Goal: Task Accomplishment & Management: Complete application form

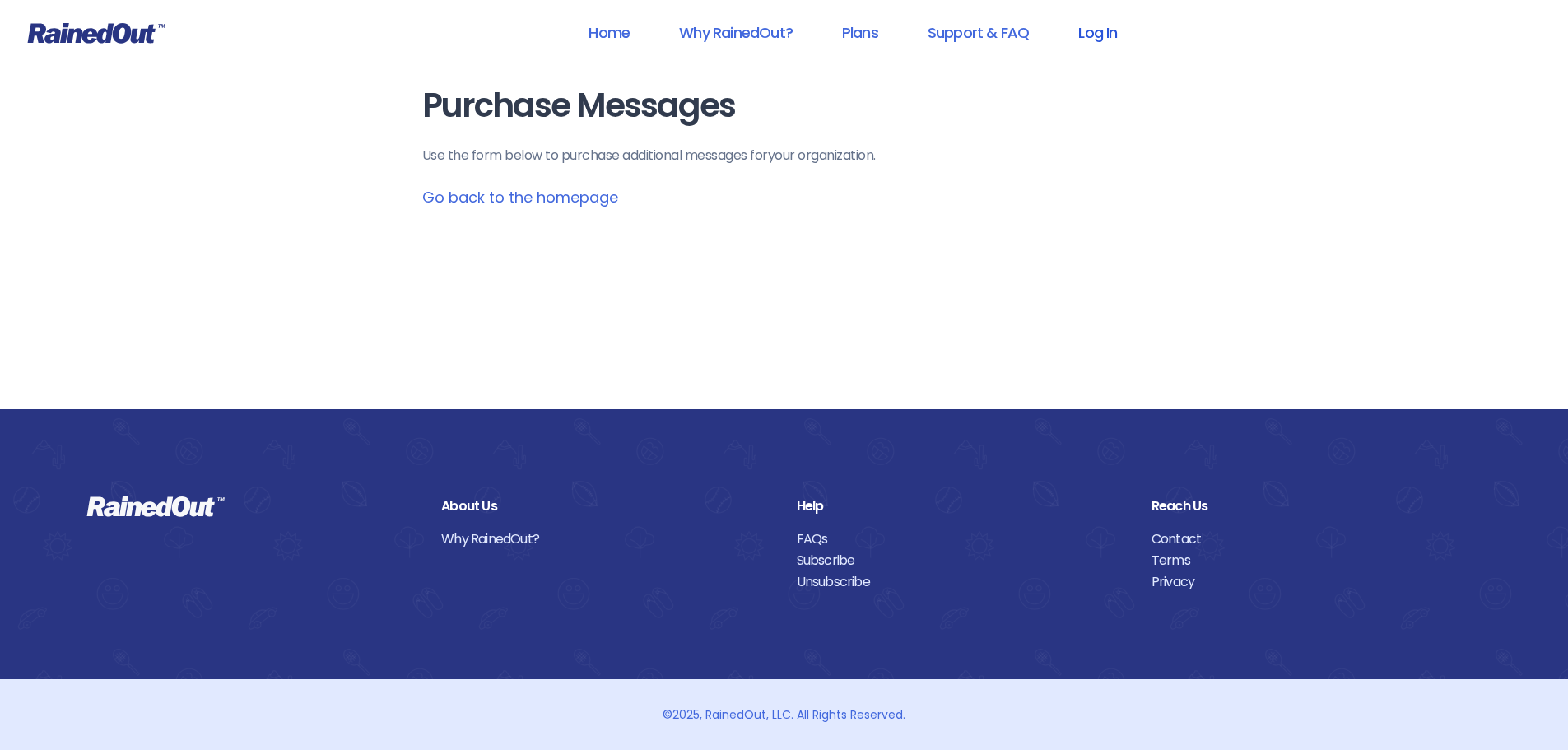
click at [1090, 41] on link "Log In" at bounding box center [1098, 32] width 81 height 37
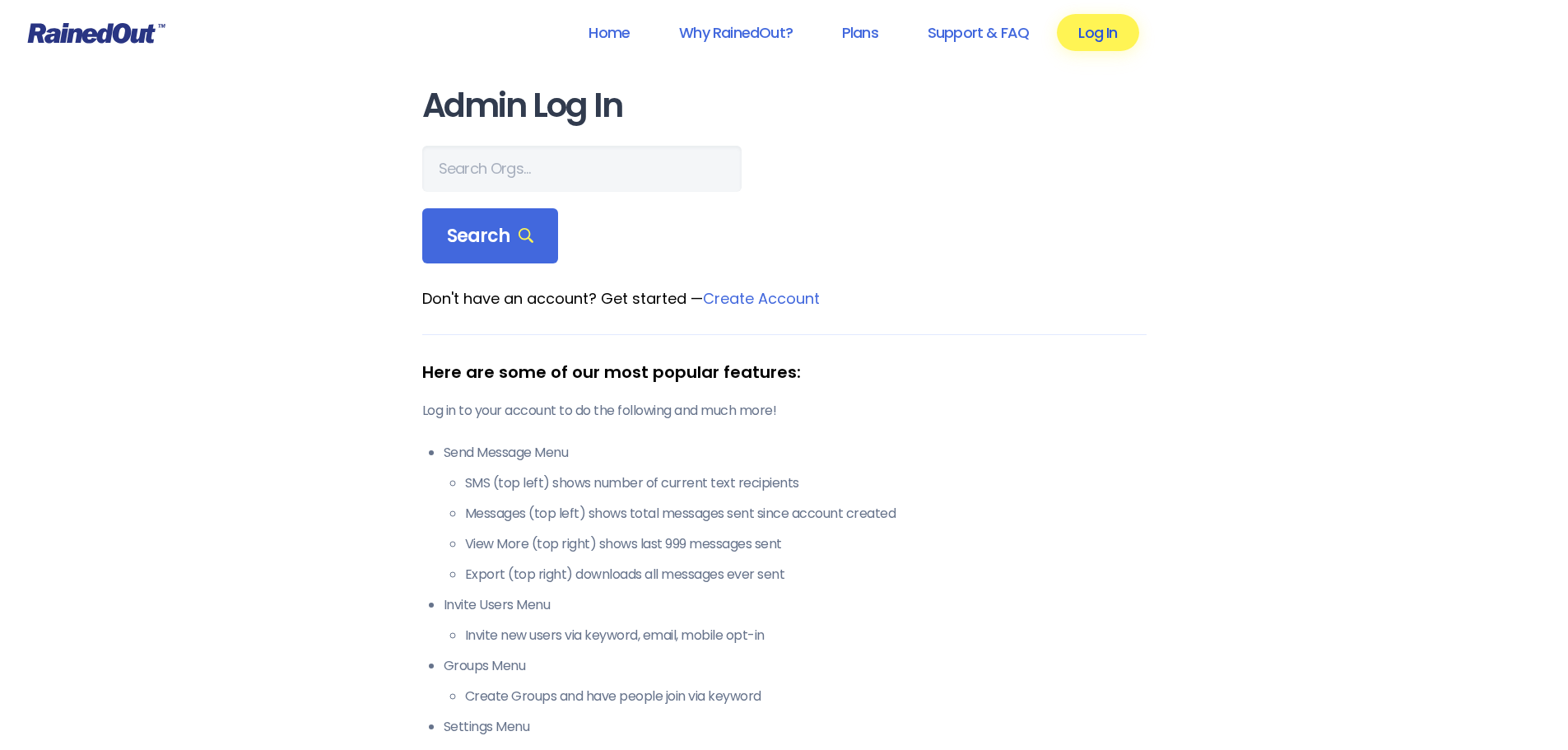
click at [1104, 34] on link "Log In" at bounding box center [1098, 32] width 81 height 37
click at [461, 160] on input "text" at bounding box center [581, 168] width 319 height 46
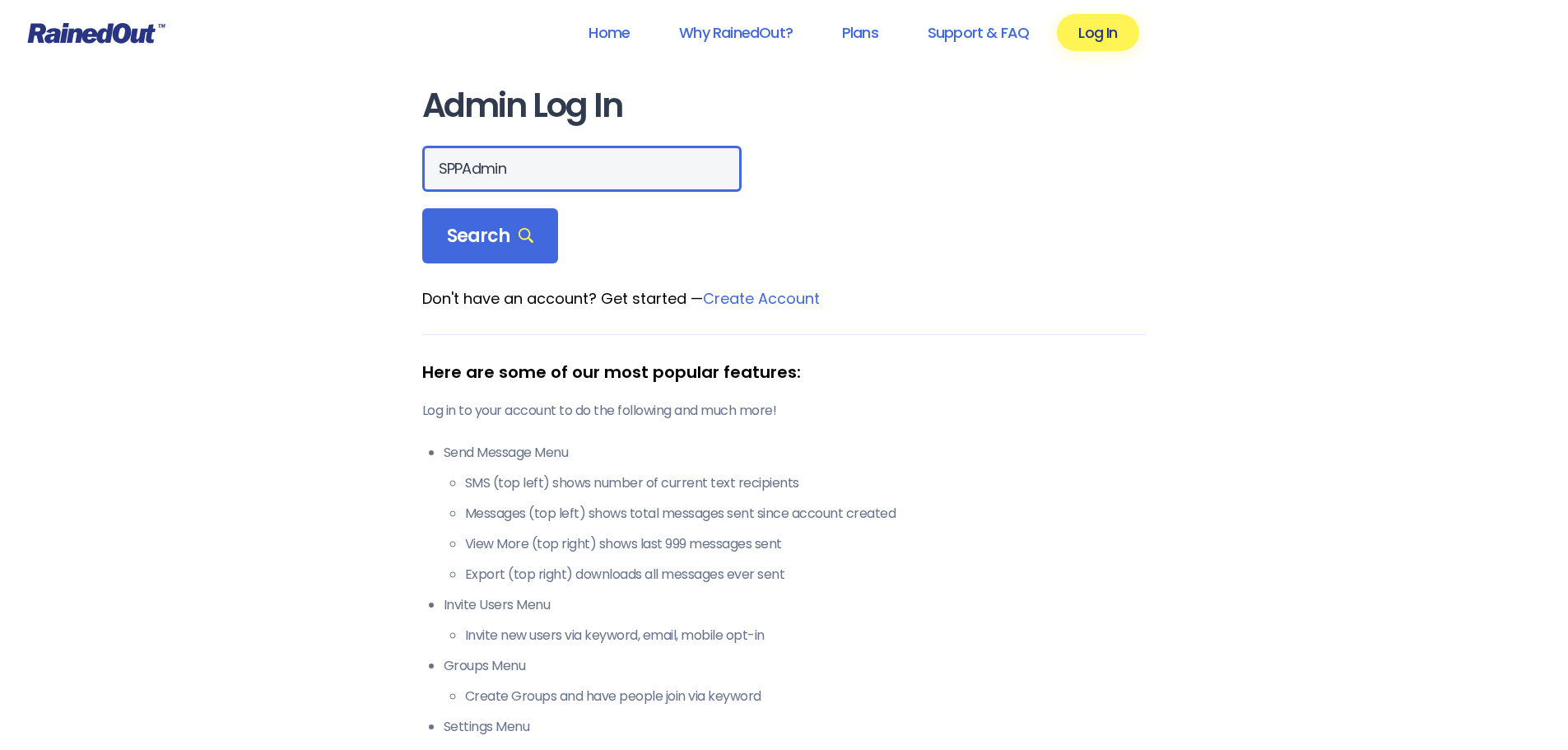
type input "SPPAdmin"
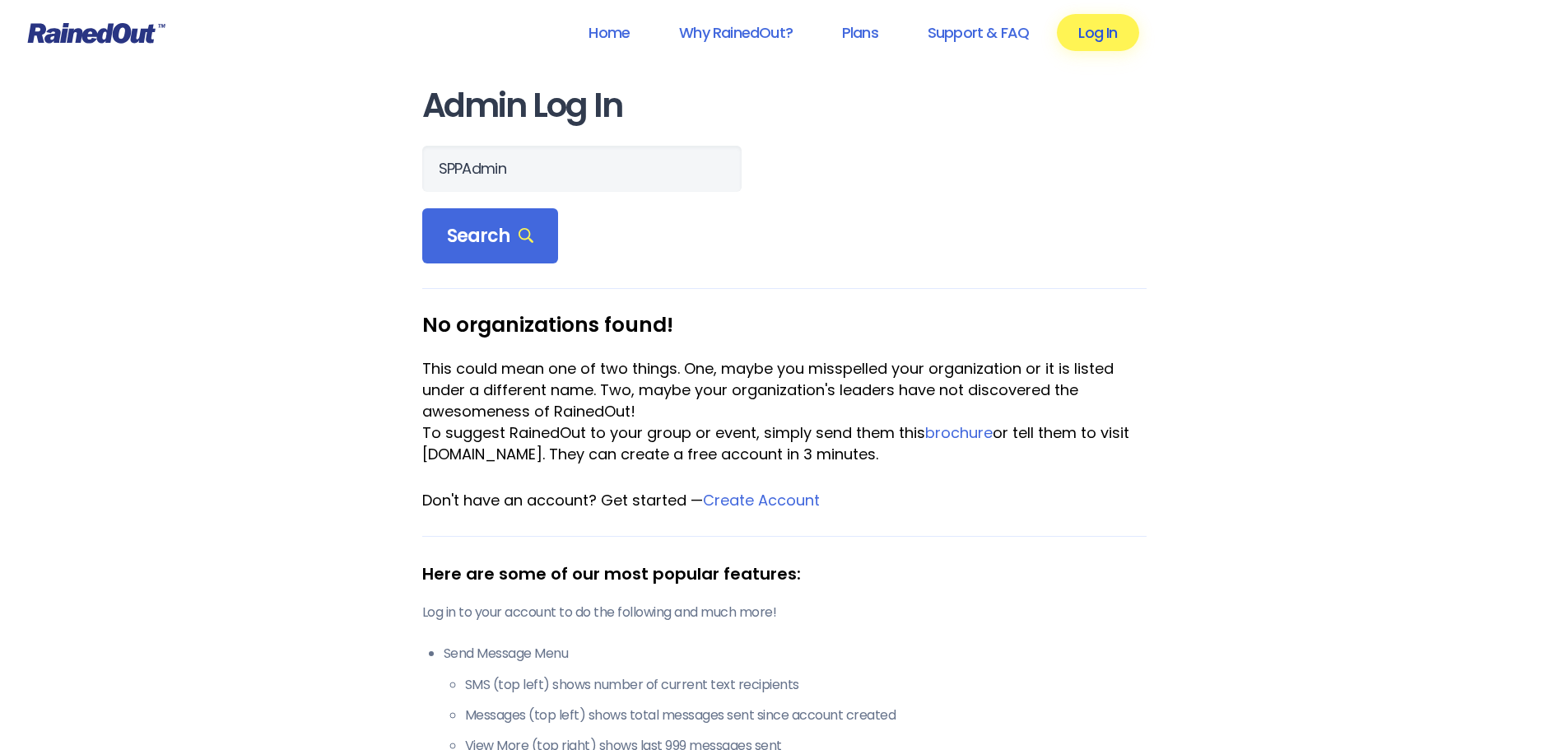
click at [1097, 32] on link "Log In" at bounding box center [1098, 32] width 81 height 37
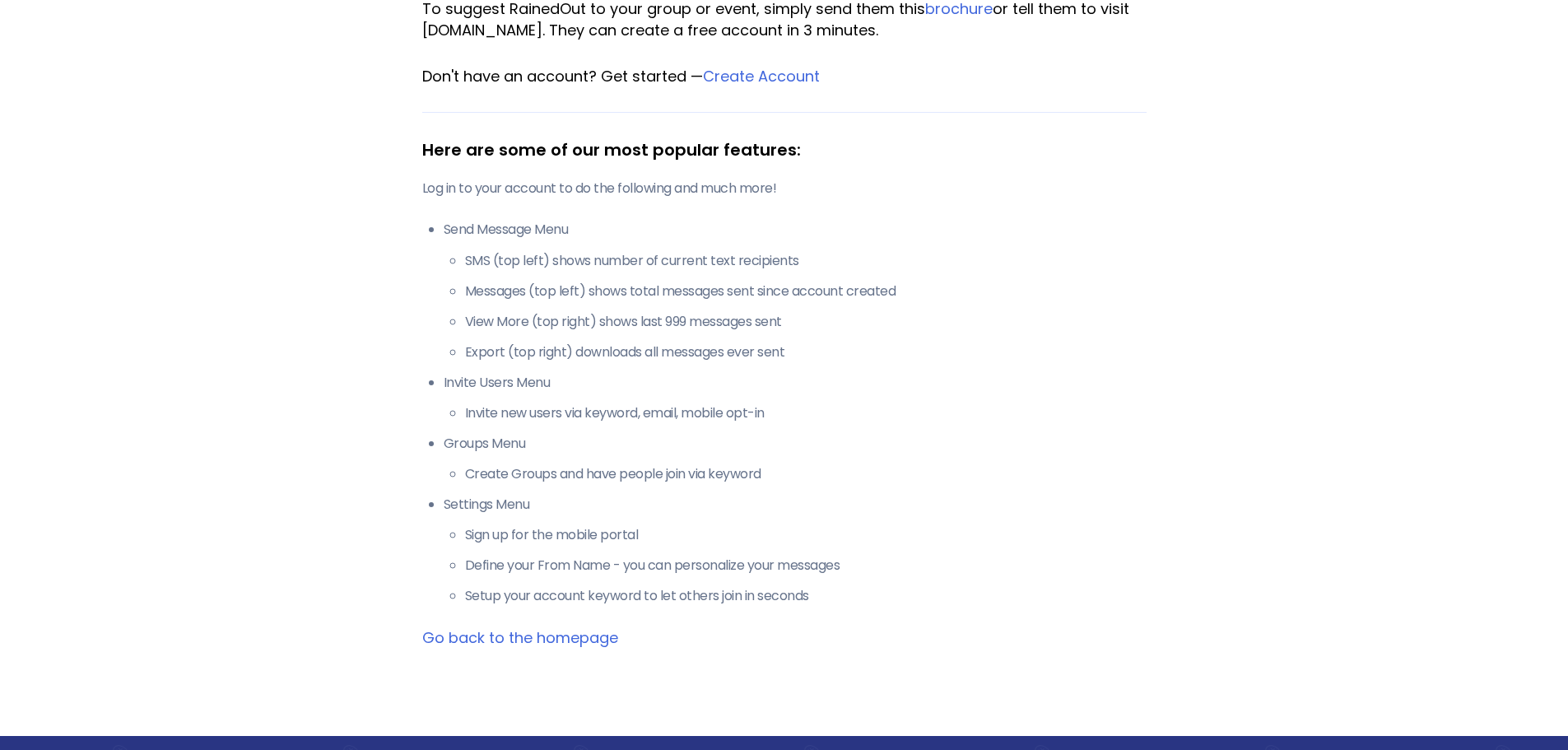
scroll to position [494, 0]
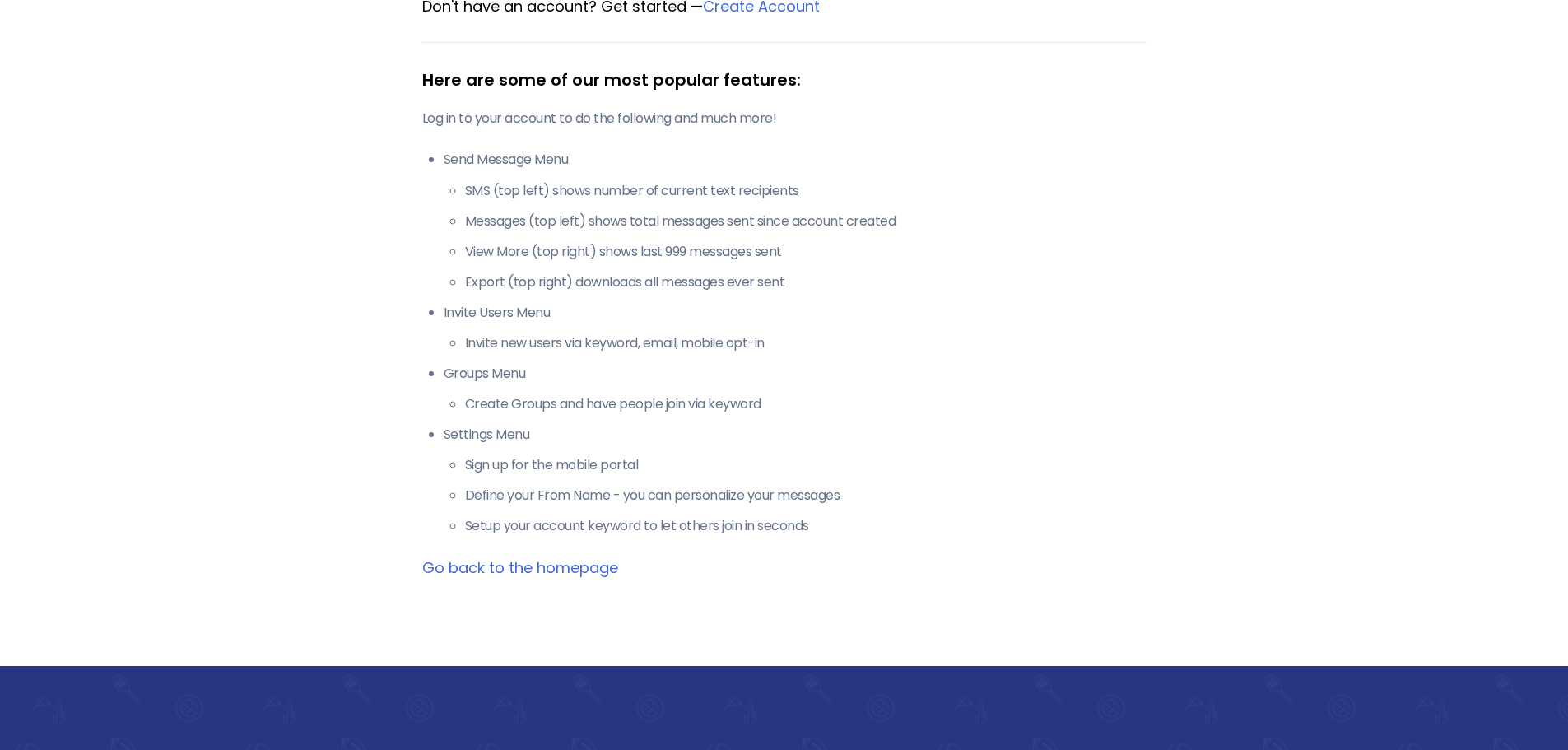
click at [534, 569] on link "Go back to the homepage" at bounding box center [520, 567] width 196 height 21
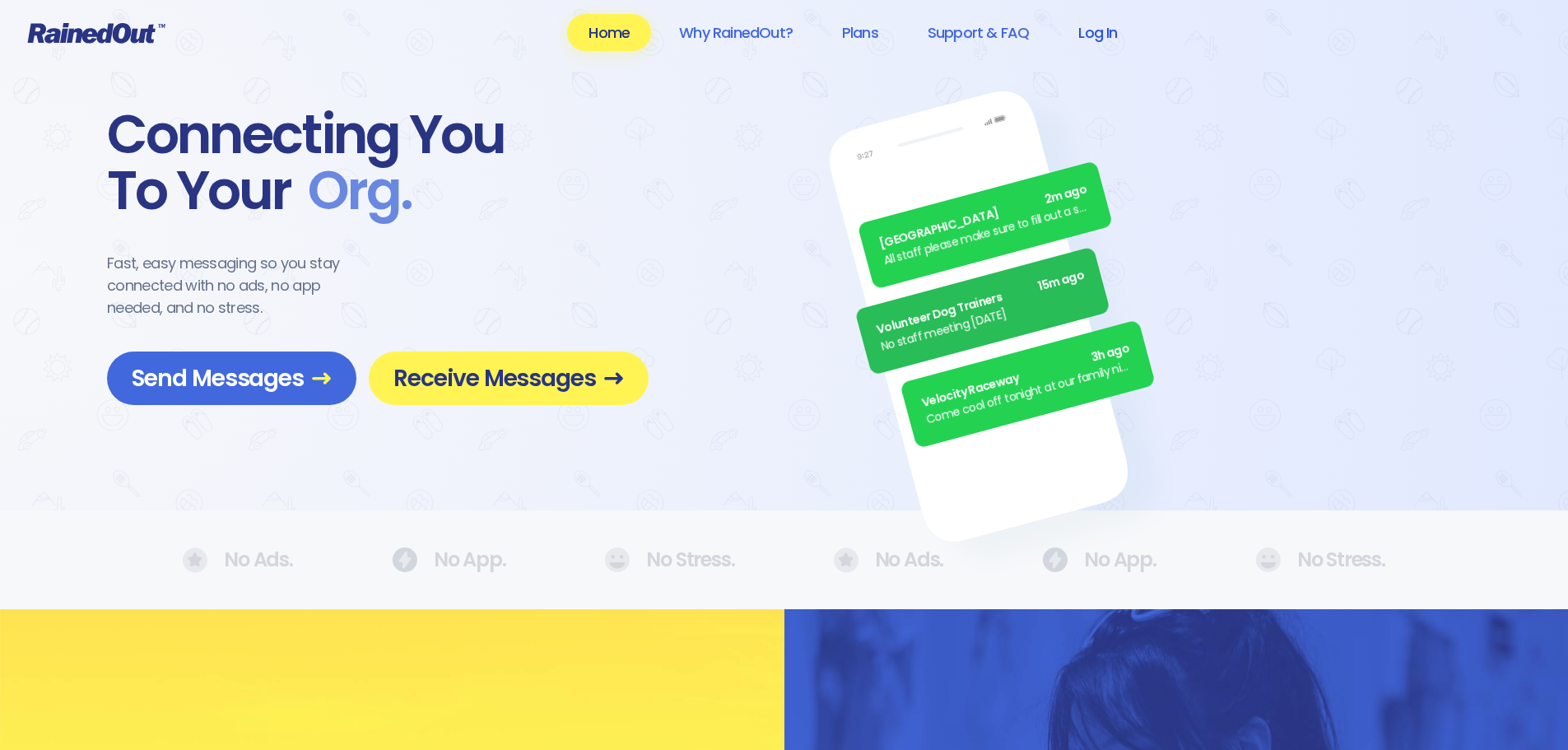
click at [1093, 32] on link "Log In" at bounding box center [1098, 32] width 81 height 37
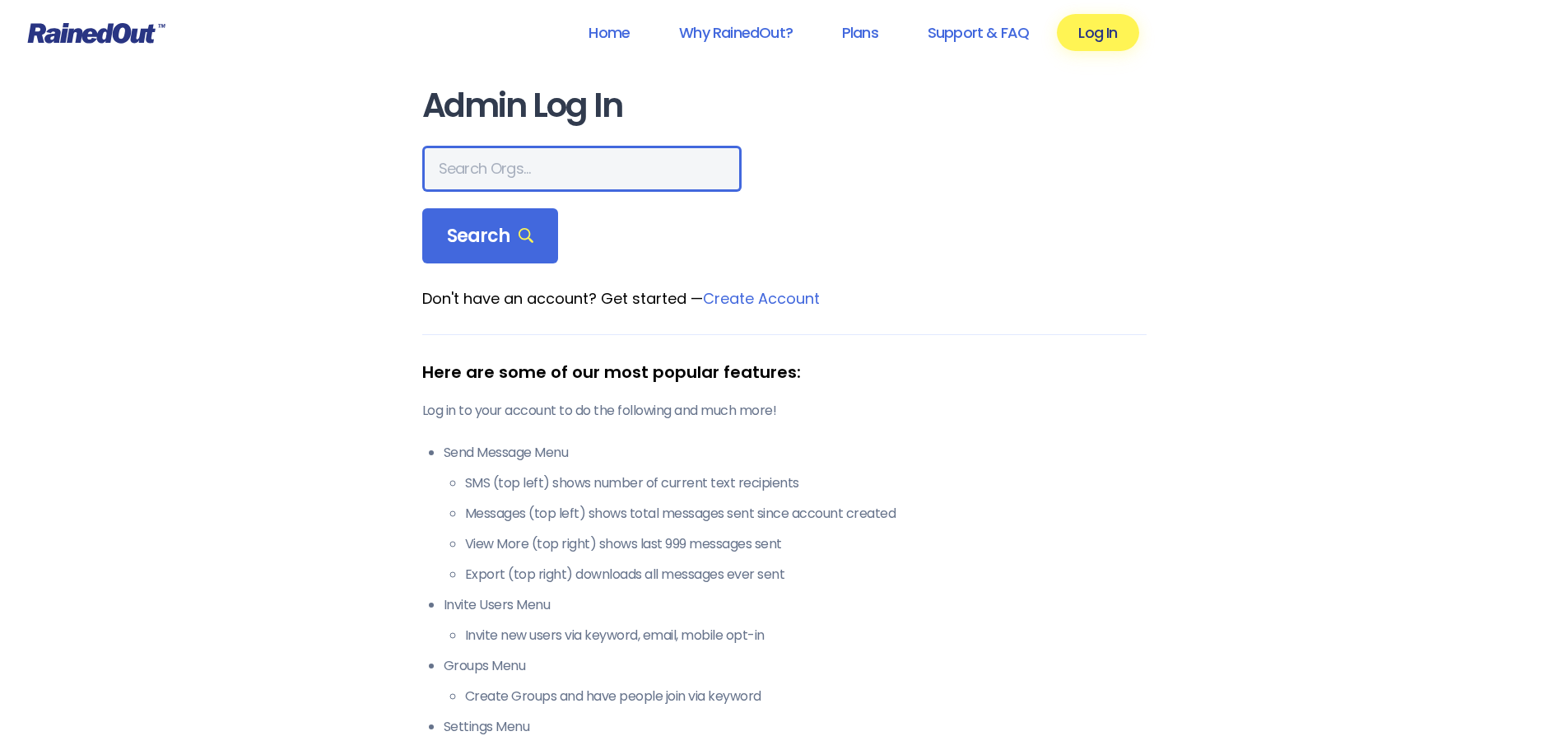
click at [470, 156] on input "text" at bounding box center [581, 168] width 319 height 46
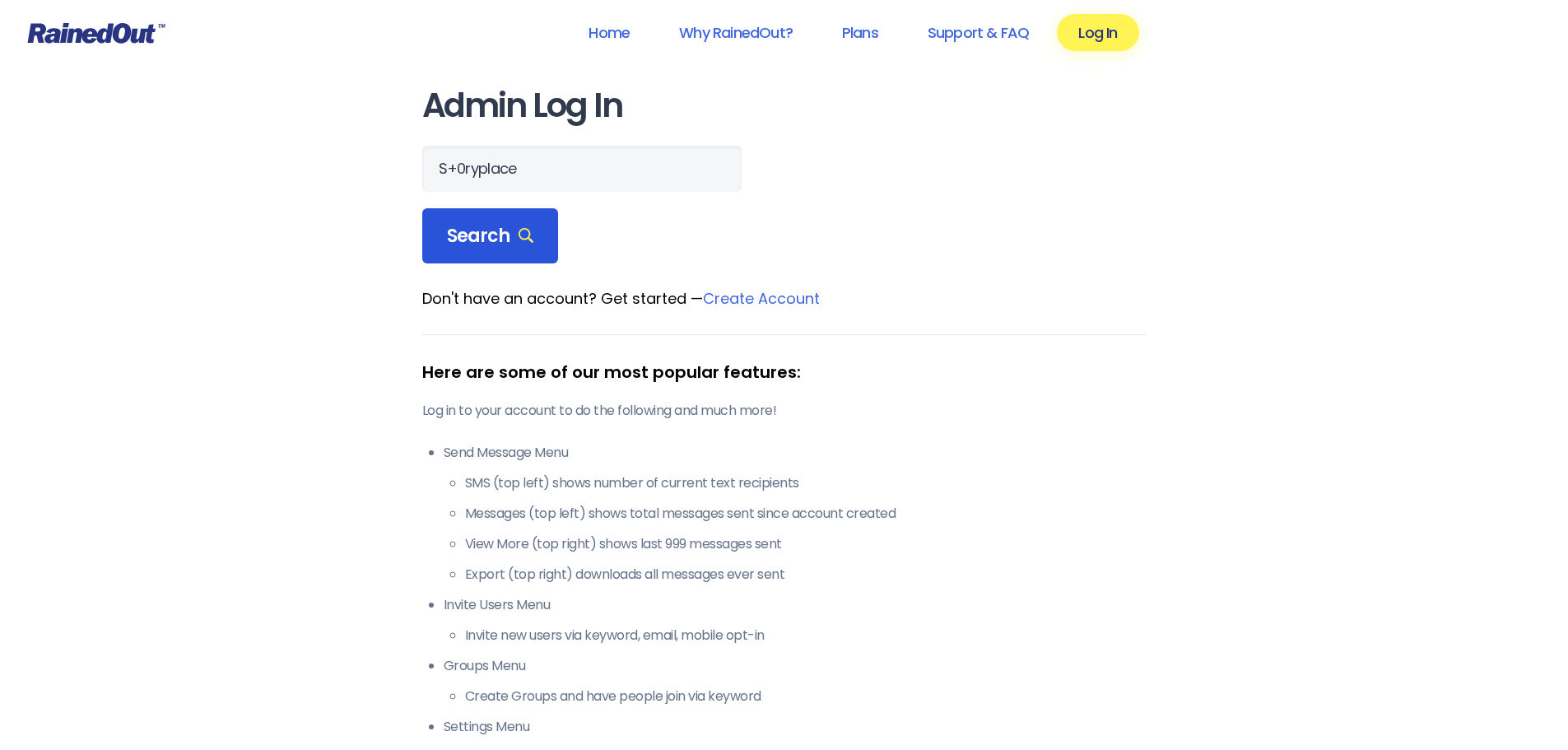
click at [483, 216] on div "Search" at bounding box center [490, 236] width 136 height 56
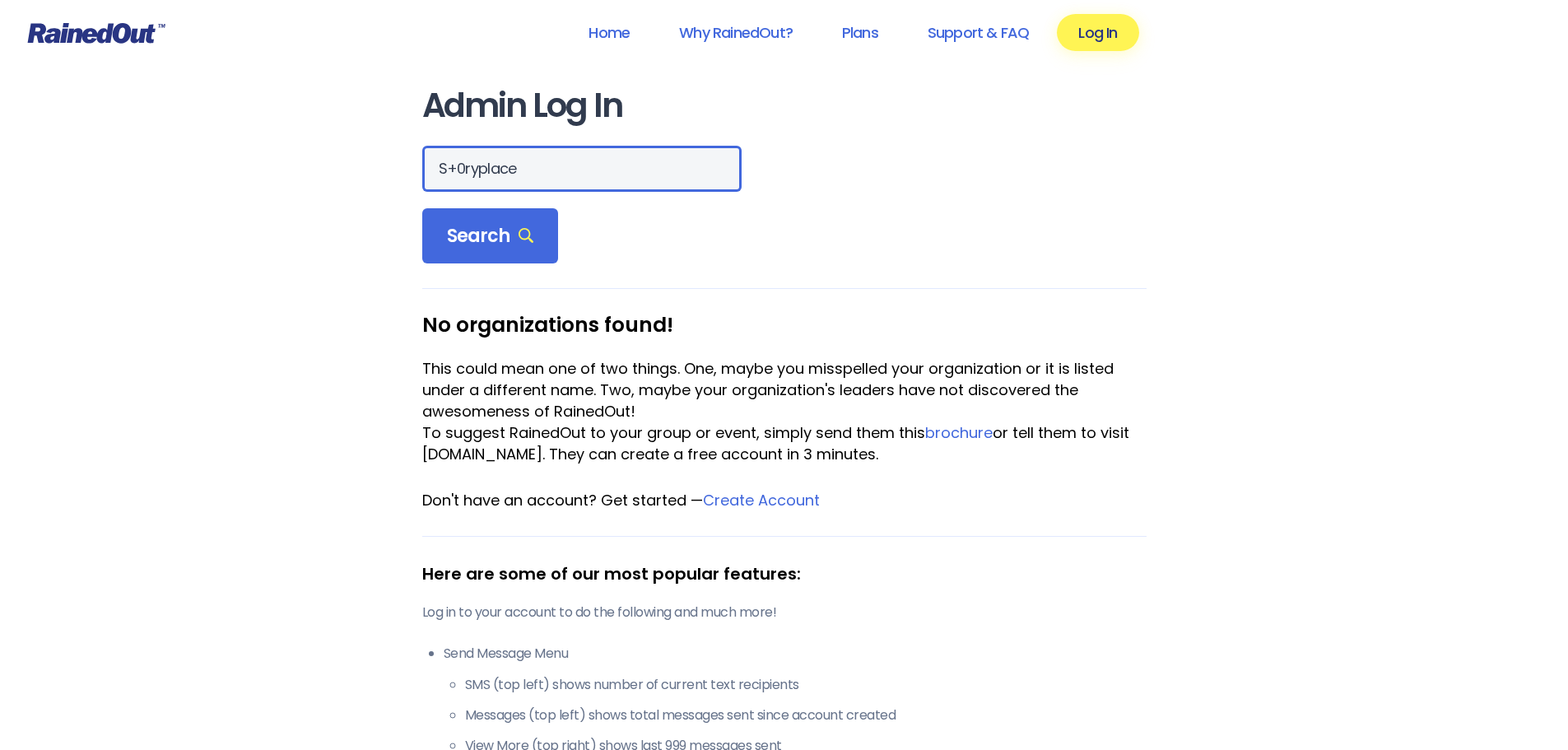
drag, startPoint x: 540, startPoint y: 169, endPoint x: 344, endPoint y: 166, distance: 196.0
click at [349, 166] on div "Home Why RainedOut? Plans Support & FAQ Log In Admin Log In S+0ryplace Search N…" at bounding box center [784, 751] width 1568 height 1502
click at [550, 165] on input "Story Place Prewschool" at bounding box center [581, 168] width 319 height 46
type input "Story Place Preschool"
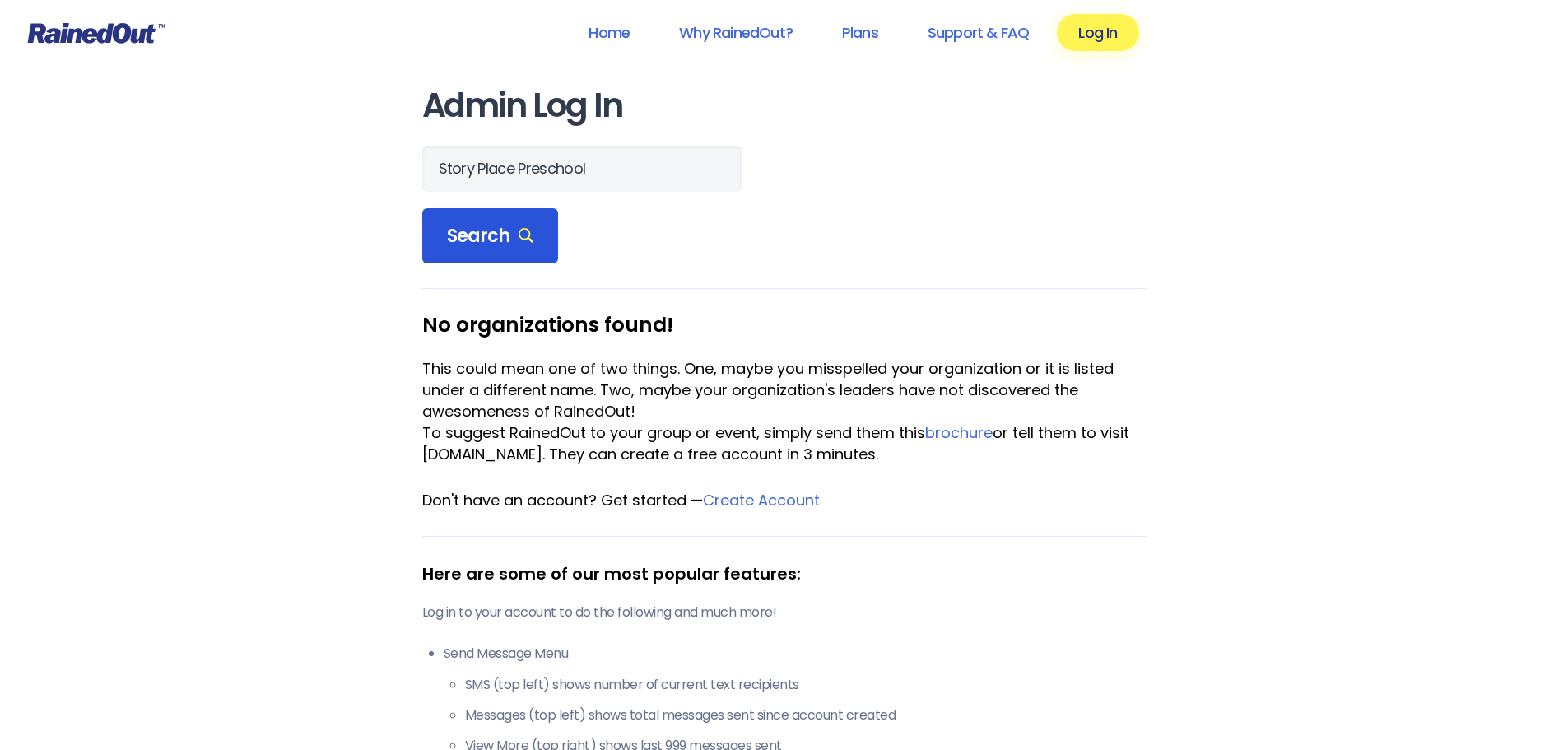
click at [481, 234] on span "Search" at bounding box center [490, 235] width 87 height 23
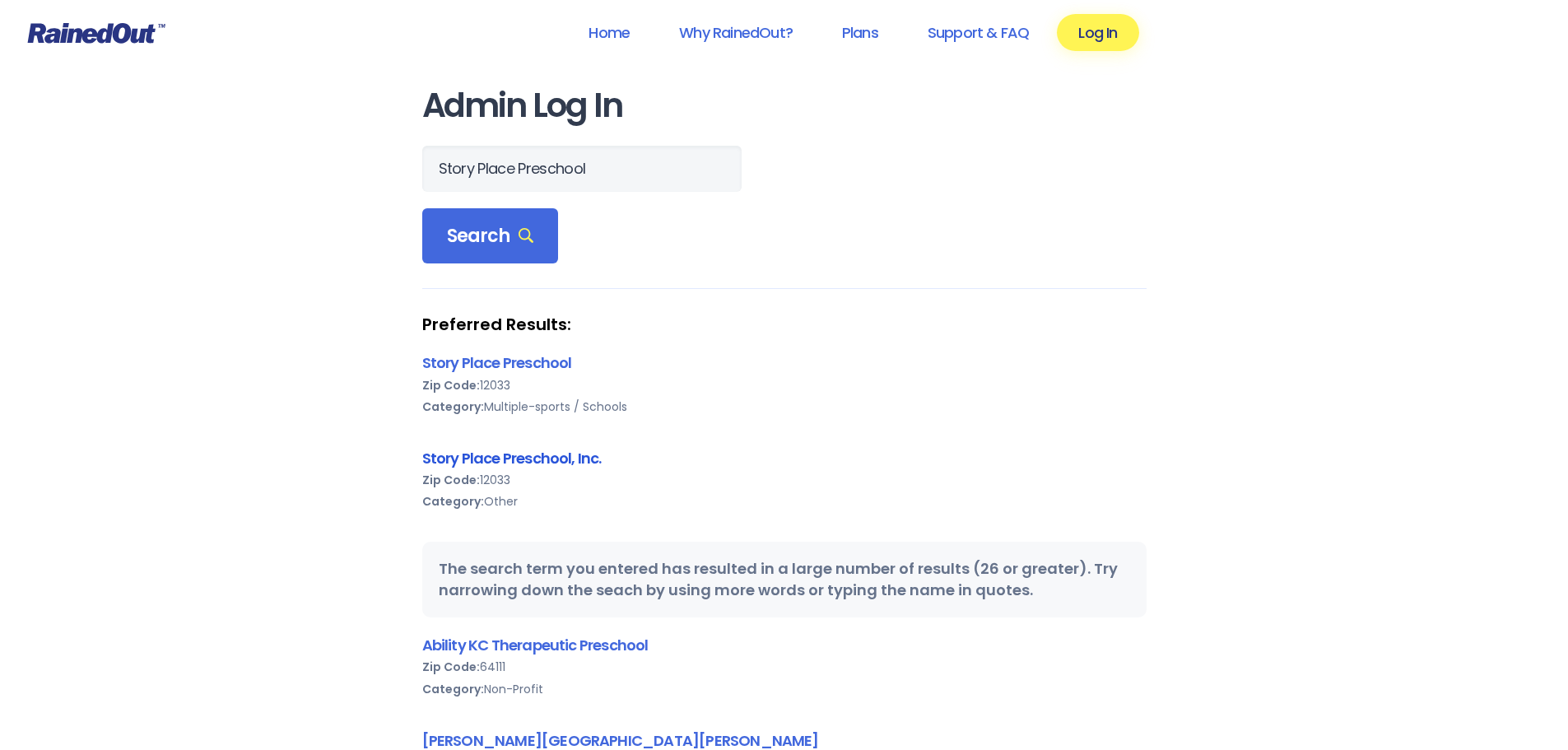
click at [478, 452] on link "Story Place Preschool, Inc." at bounding box center [512, 458] width 180 height 21
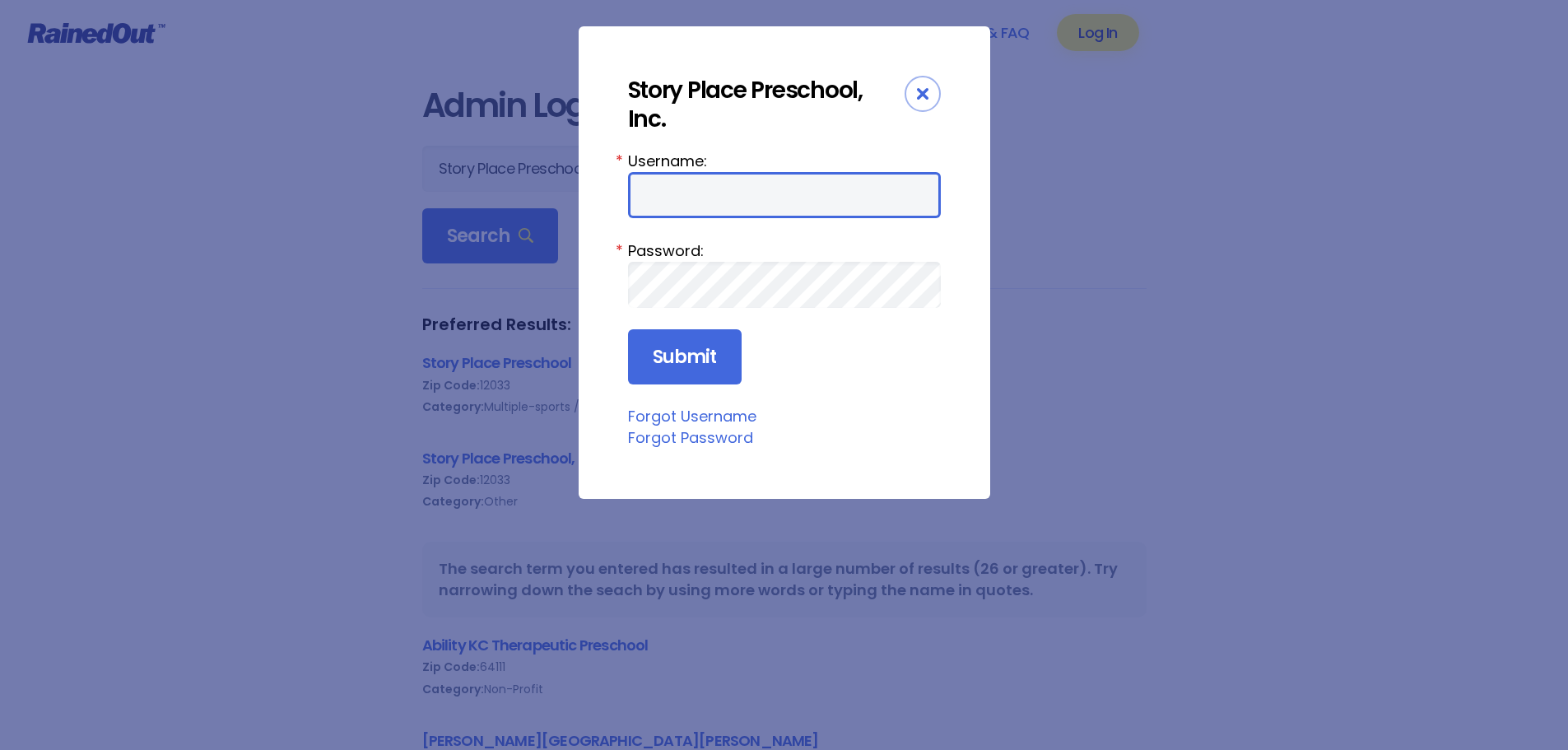
type input "SPPAdmin"
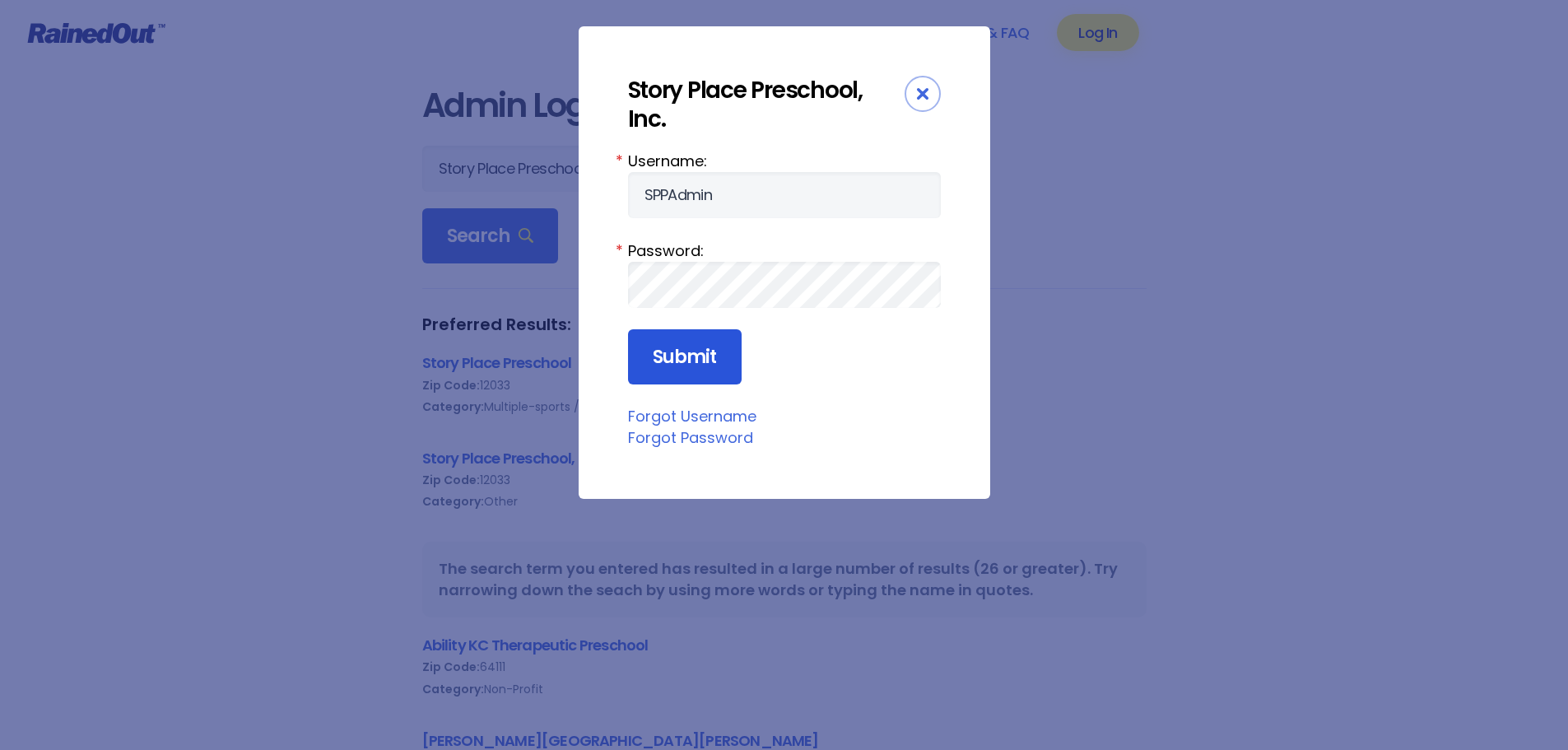
click at [689, 329] on input "Submit" at bounding box center [685, 357] width 114 height 56
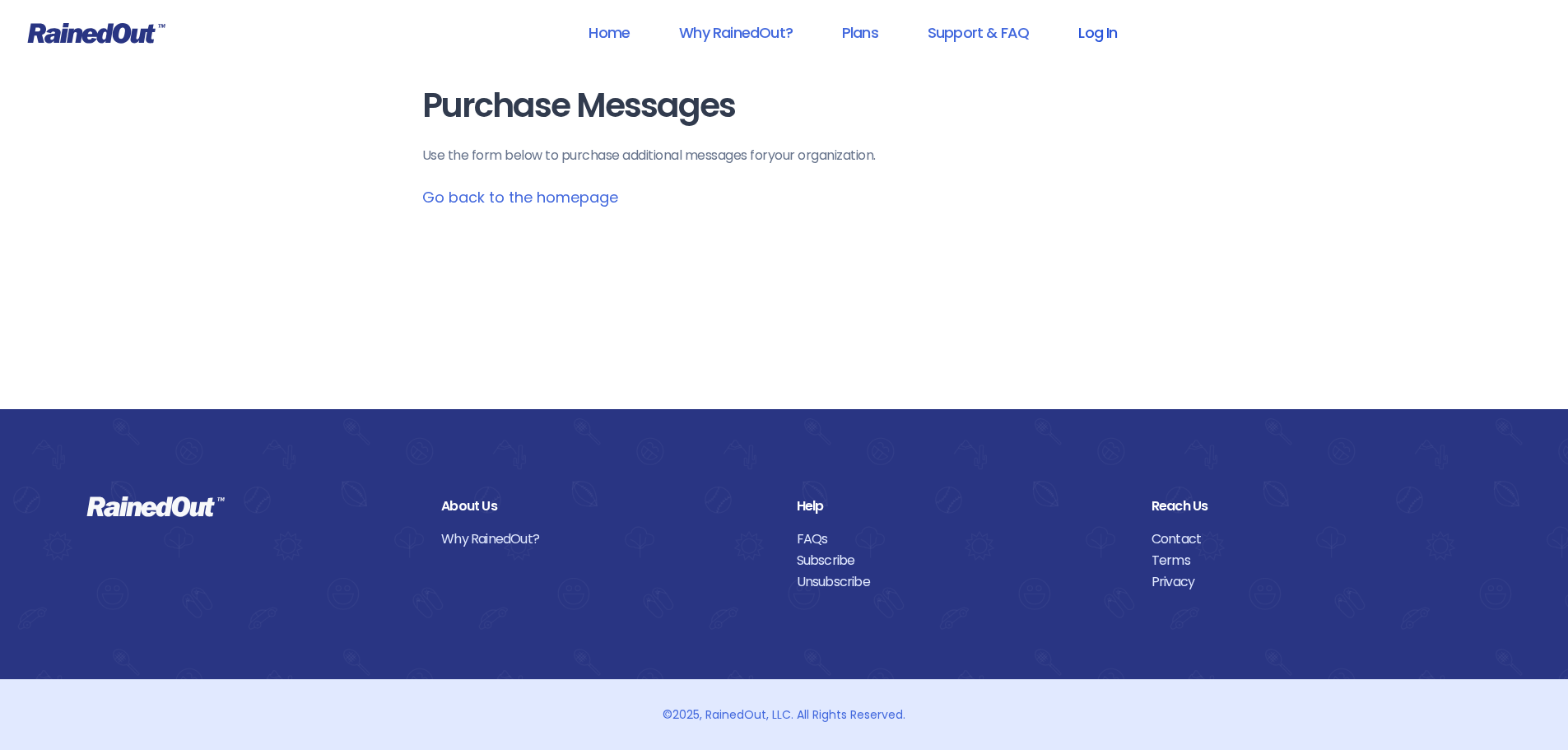
click at [1100, 32] on link "Log In" at bounding box center [1098, 32] width 81 height 37
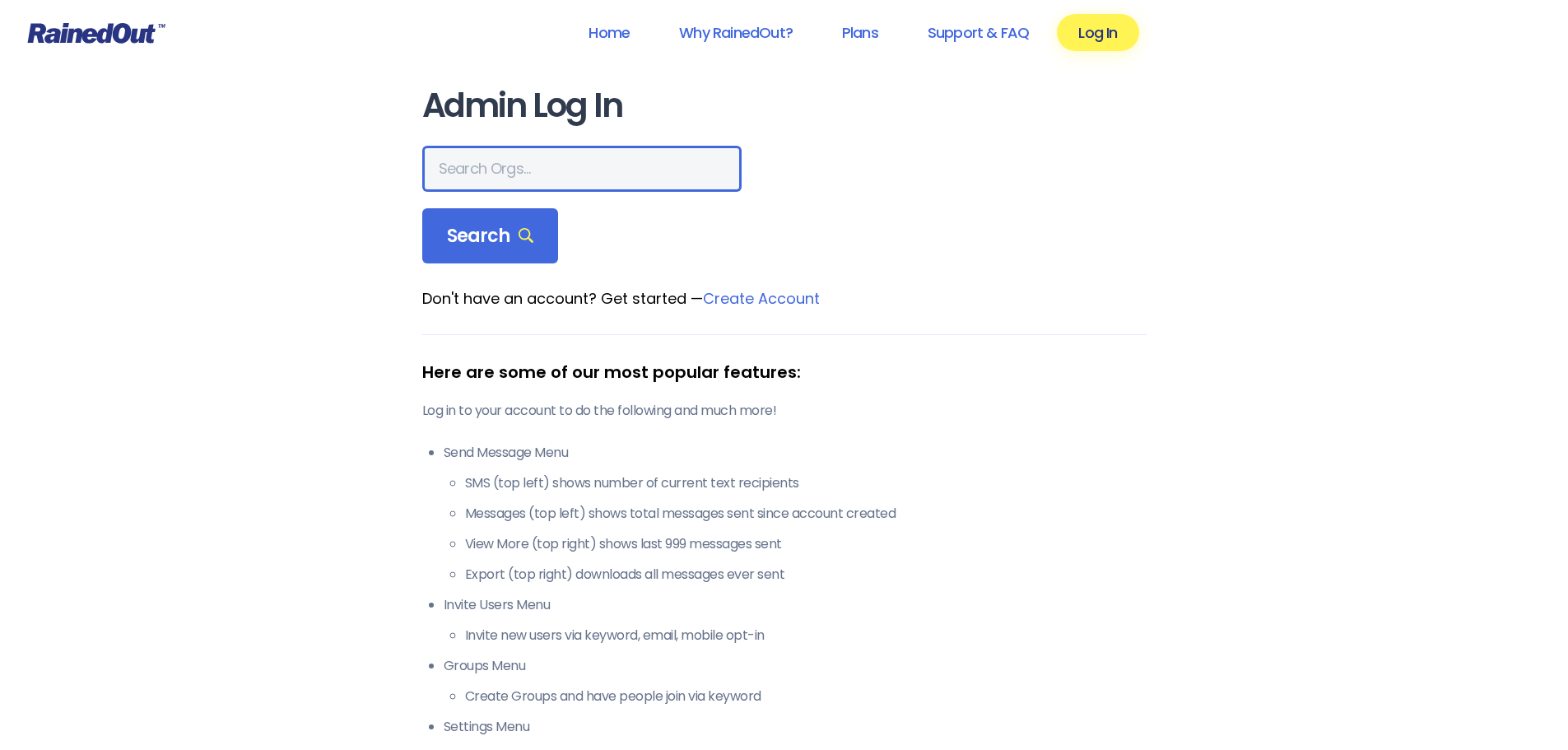
click at [472, 165] on input "text" at bounding box center [581, 168] width 319 height 46
type input "story place"
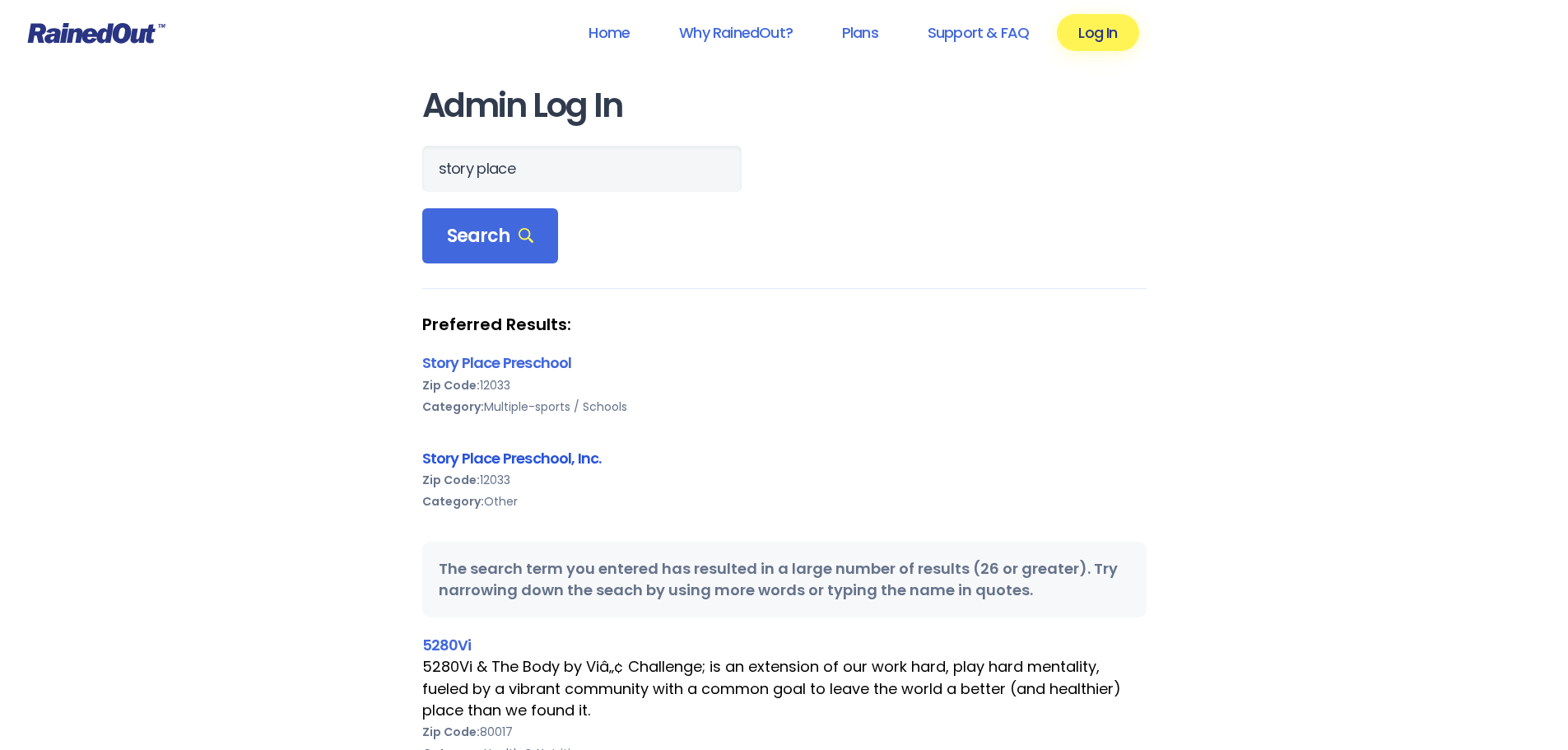
click at [516, 457] on link "Story Place Preschool, Inc." at bounding box center [512, 458] width 180 height 21
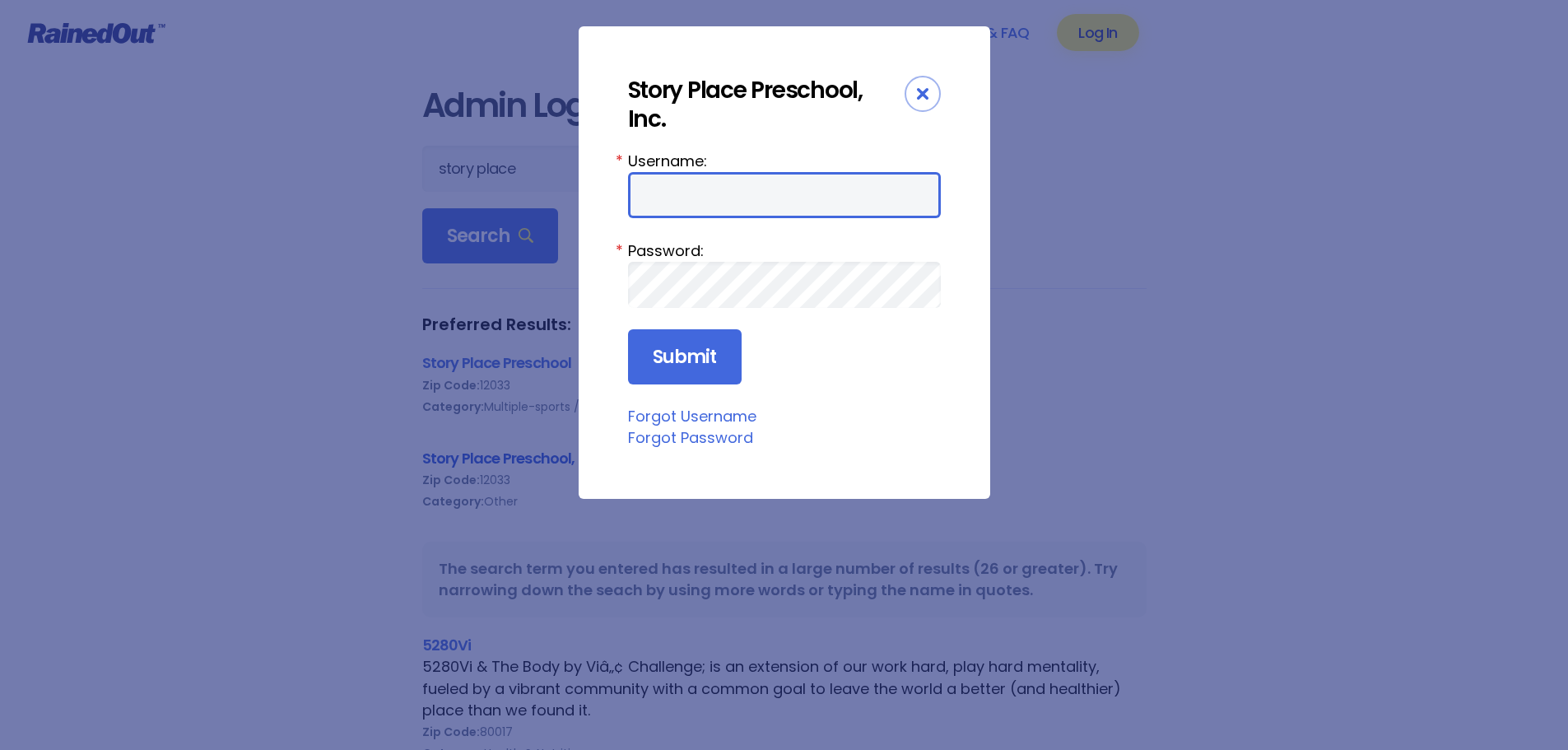
type input "SPPAdmin"
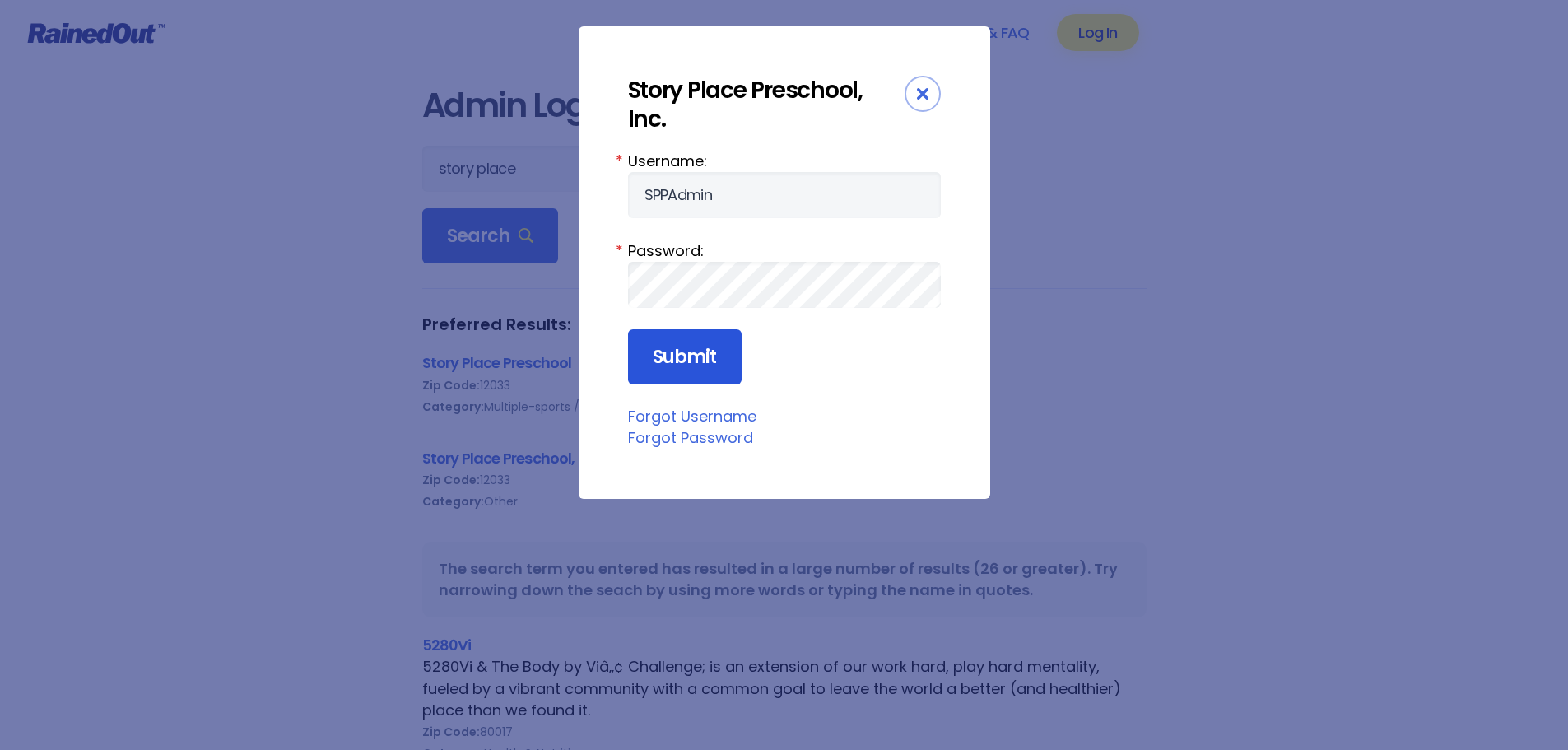
click at [689, 329] on input "Submit" at bounding box center [685, 357] width 114 height 56
